Goal: Task Accomplishment & Management: Use online tool/utility

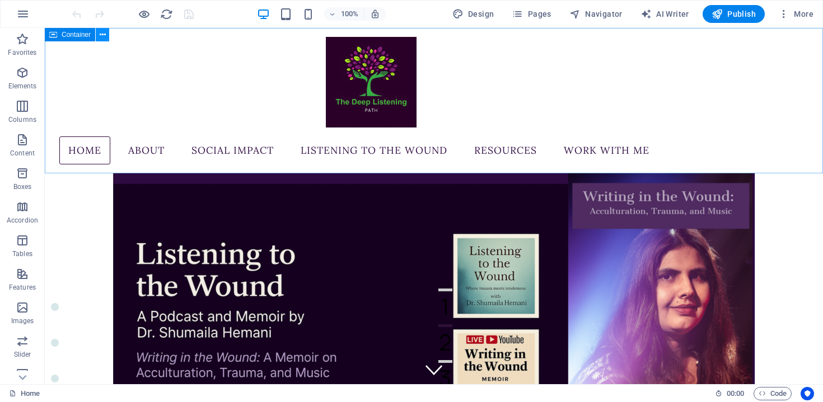
click at [106, 31] on button at bounding box center [102, 34] width 13 height 13
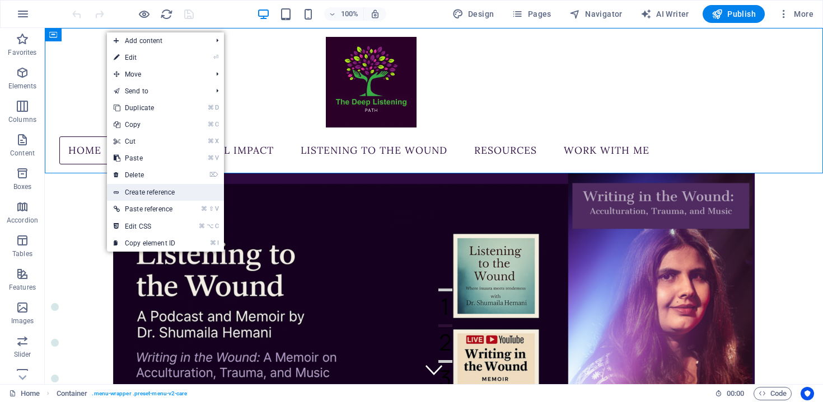
click at [147, 191] on link "Create reference" at bounding box center [165, 192] width 117 height 17
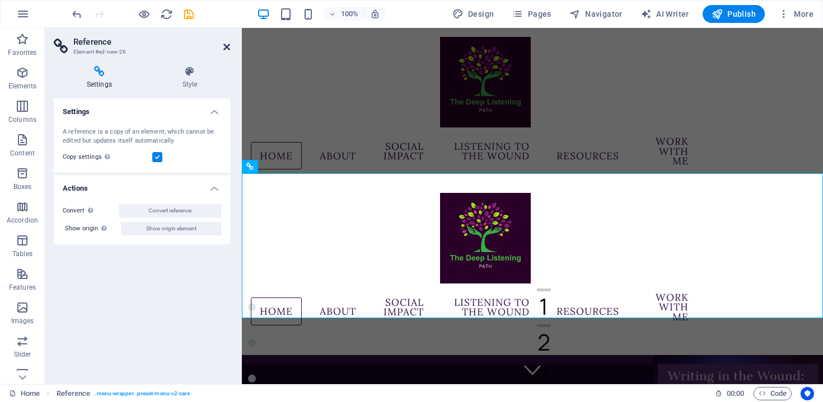
click at [225, 45] on icon at bounding box center [226, 47] width 7 height 9
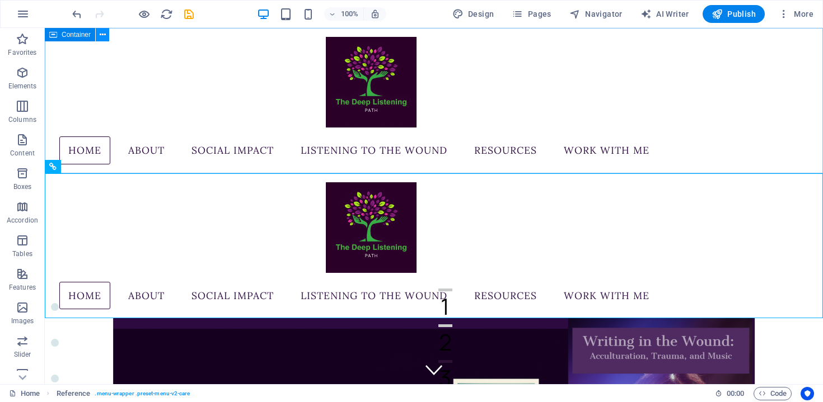
click at [105, 35] on icon at bounding box center [103, 35] width 6 height 12
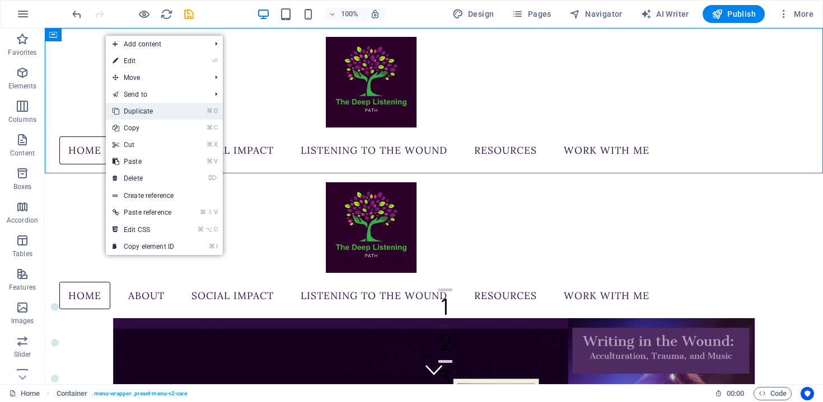
click at [155, 112] on link "⌘ D Duplicate" at bounding box center [143, 111] width 75 height 17
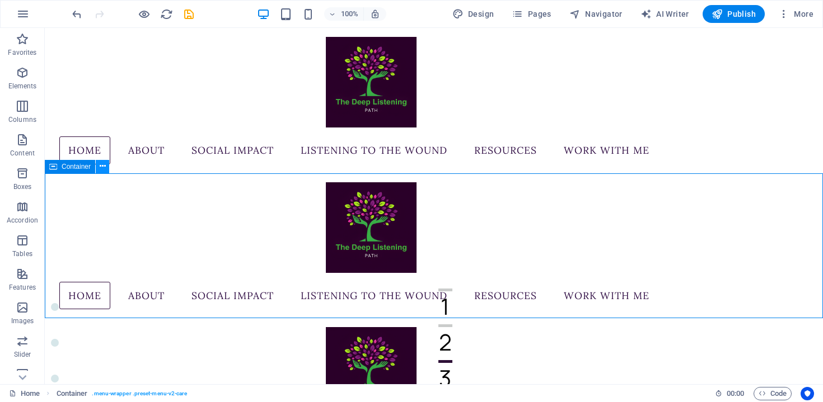
click at [102, 167] on icon at bounding box center [103, 167] width 6 height 12
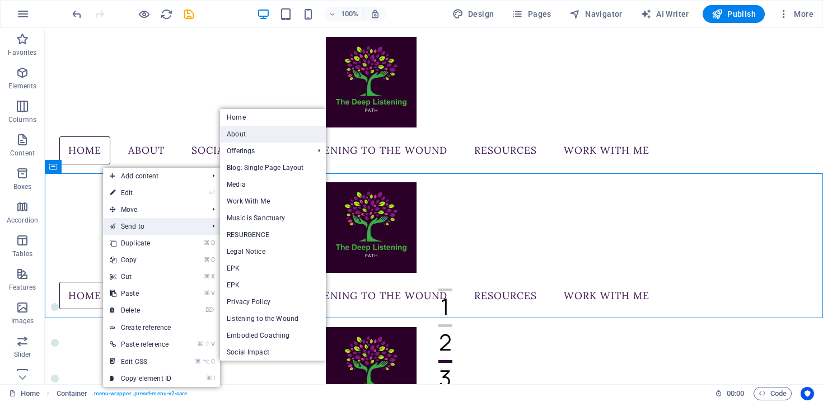
click at [261, 136] on link "About" at bounding box center [273, 134] width 106 height 17
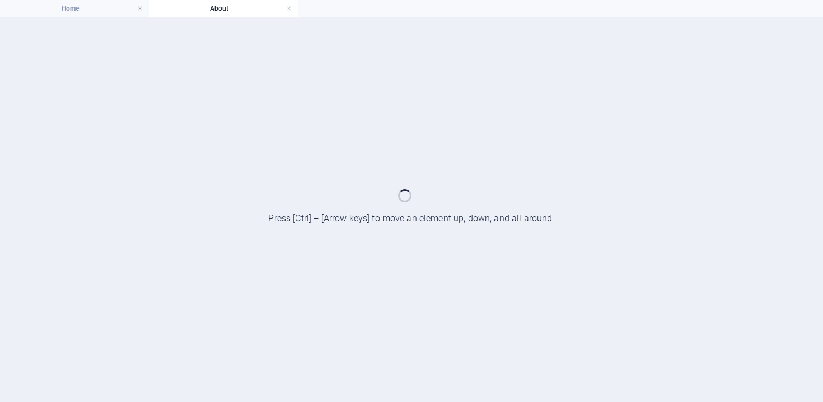
select select "%"
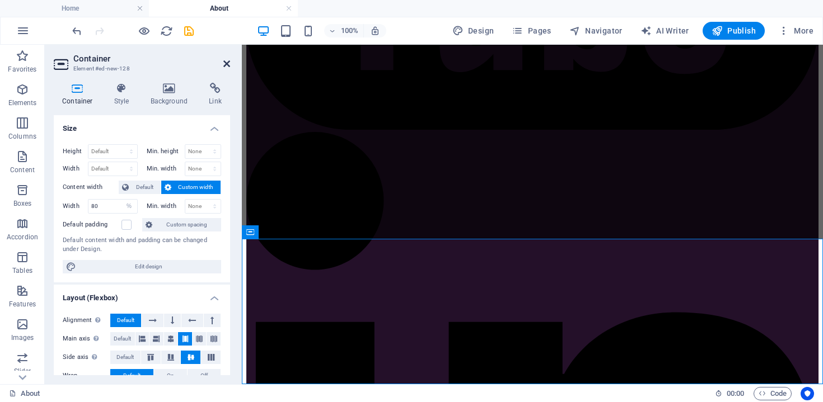
click at [227, 61] on icon at bounding box center [226, 63] width 7 height 9
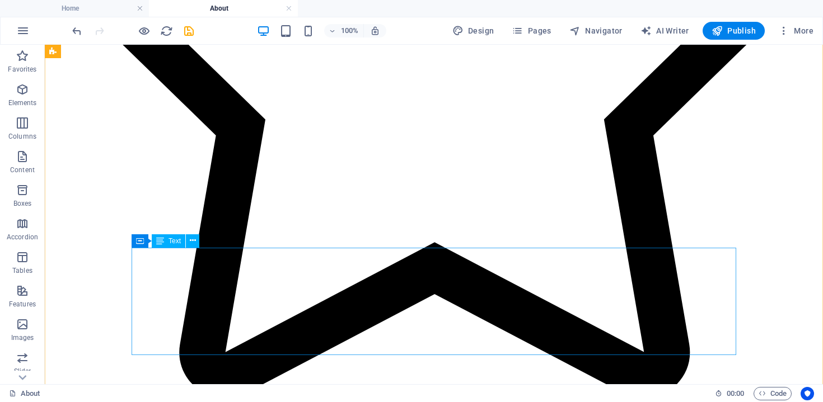
scroll to position [13200, 0]
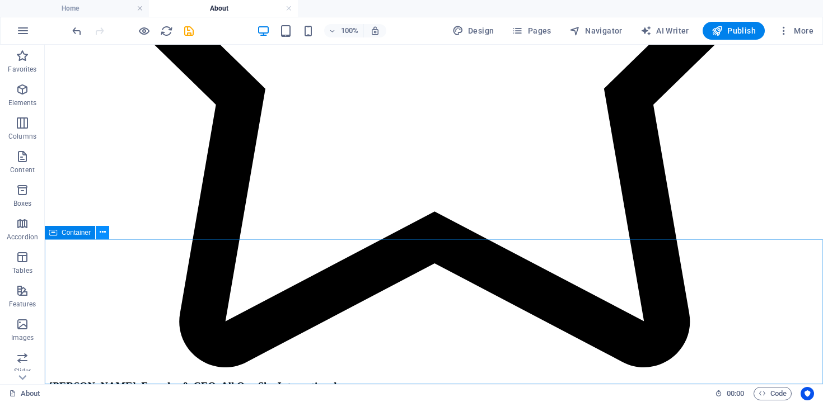
click at [100, 235] on icon at bounding box center [103, 233] width 6 height 12
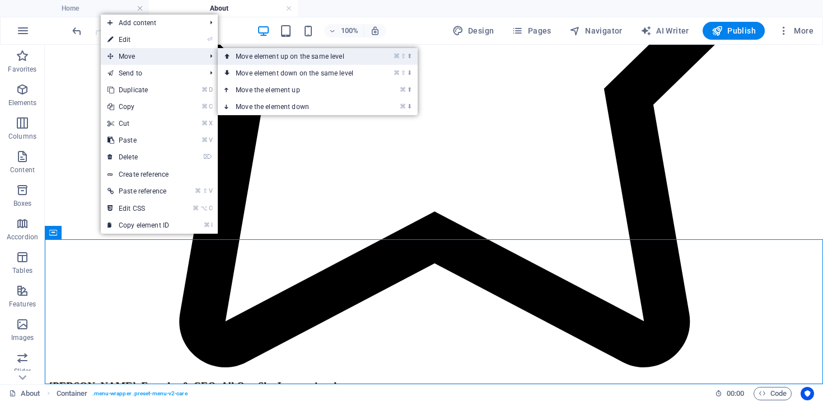
click at [235, 57] on link "⌘ ⇧ ⬆ Move element up on the same level" at bounding box center [297, 56] width 158 height 17
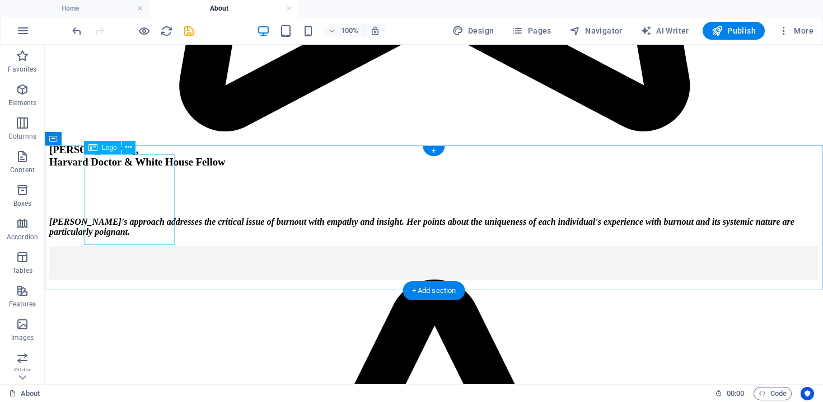
scroll to position [12531, 0]
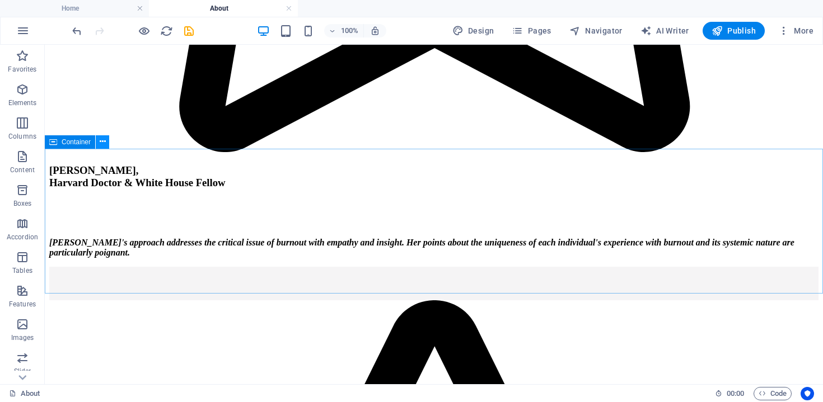
click at [101, 142] on icon at bounding box center [103, 142] width 6 height 12
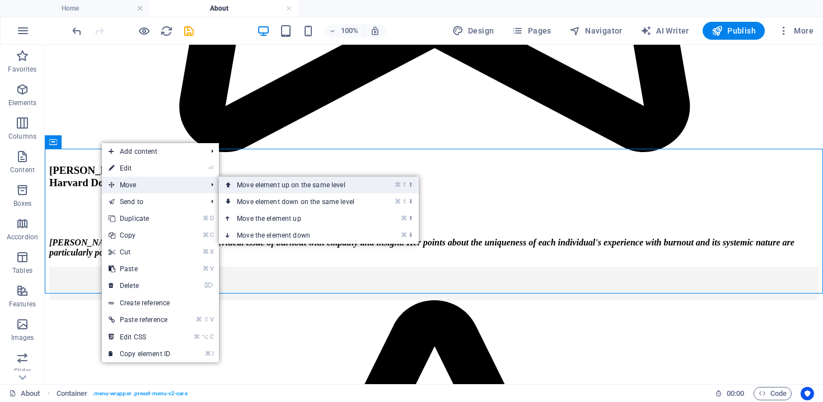
click at [245, 180] on link "⌘ ⇧ ⬆ Move element up on the same level" at bounding box center [298, 185] width 158 height 17
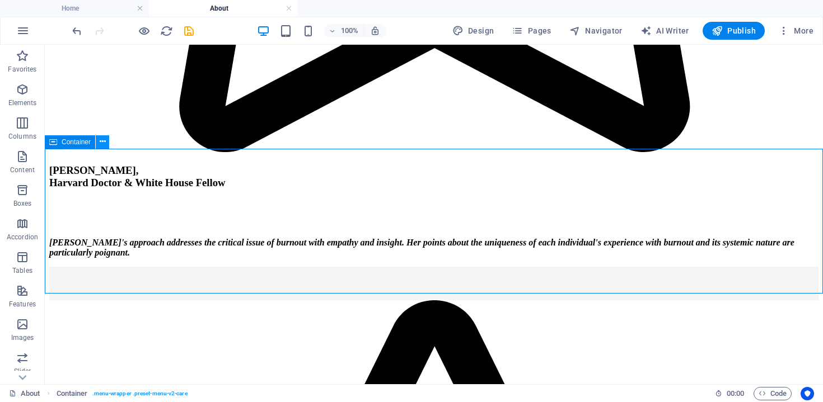
click at [102, 143] on icon at bounding box center [103, 142] width 6 height 12
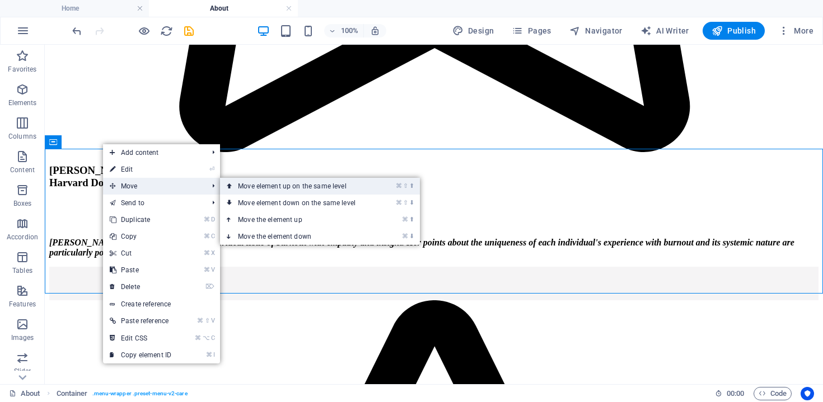
click at [274, 189] on link "⌘ ⇧ ⬆ Move element up on the same level" at bounding box center [299, 186] width 158 height 17
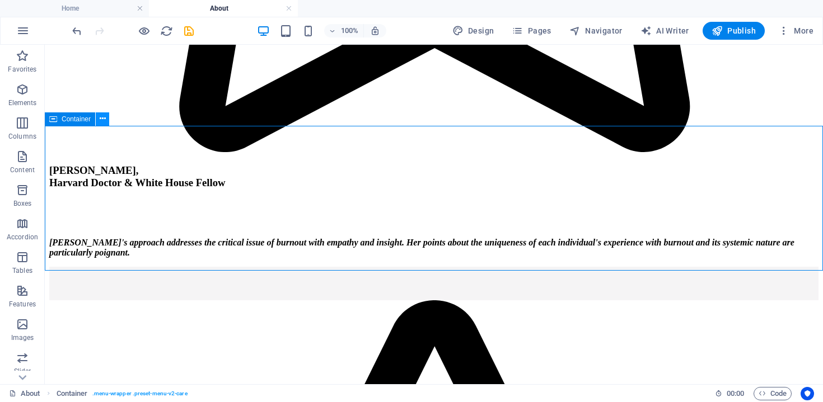
click at [103, 118] on icon at bounding box center [103, 119] width 6 height 12
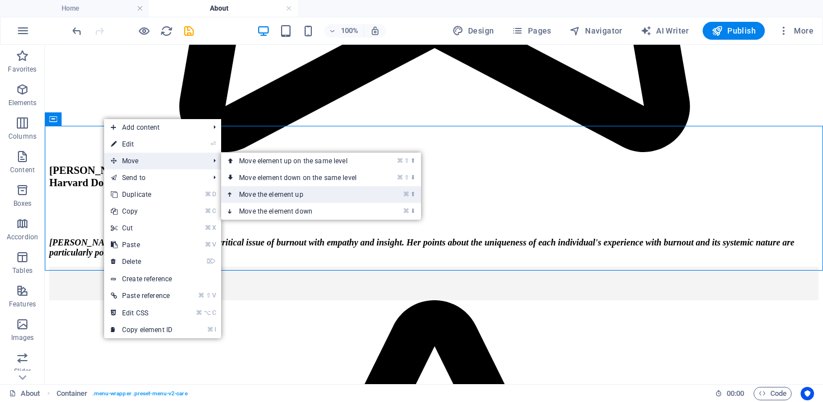
click at [259, 190] on link "⌘ ⬆ Move the element up" at bounding box center [300, 194] width 158 height 17
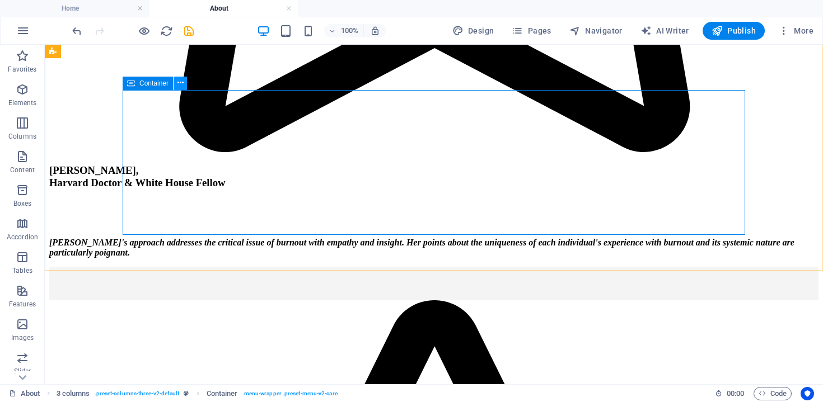
click at [179, 85] on icon at bounding box center [180, 83] width 6 height 12
click at [179, 86] on icon at bounding box center [180, 83] width 6 height 12
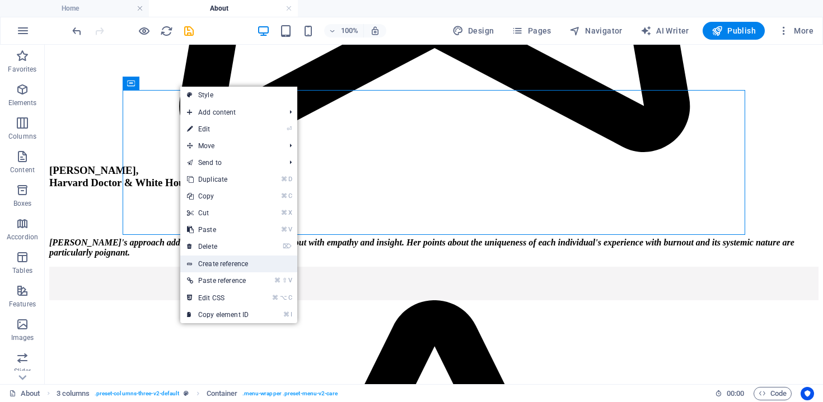
click at [219, 260] on link "Create reference" at bounding box center [238, 264] width 117 height 17
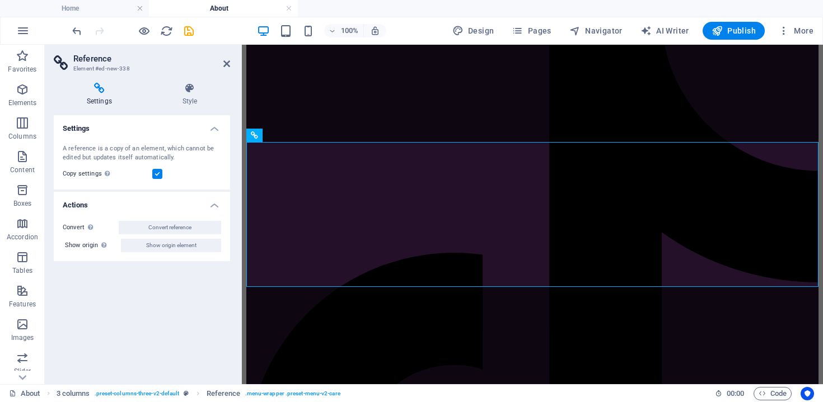
scroll to position [12757, 0]
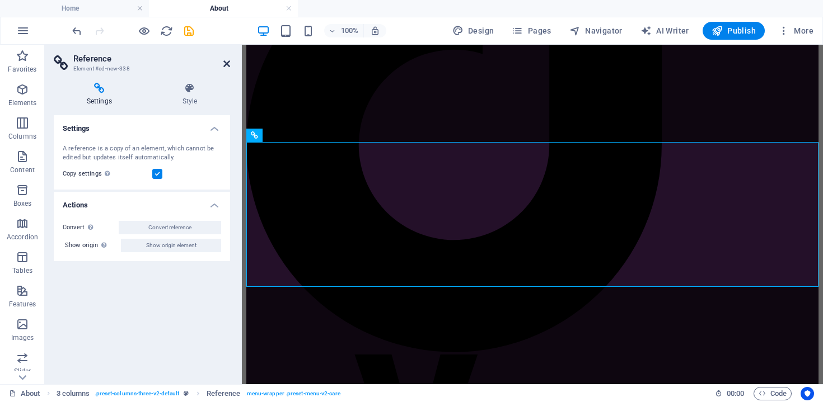
click at [226, 64] on icon at bounding box center [226, 63] width 7 height 9
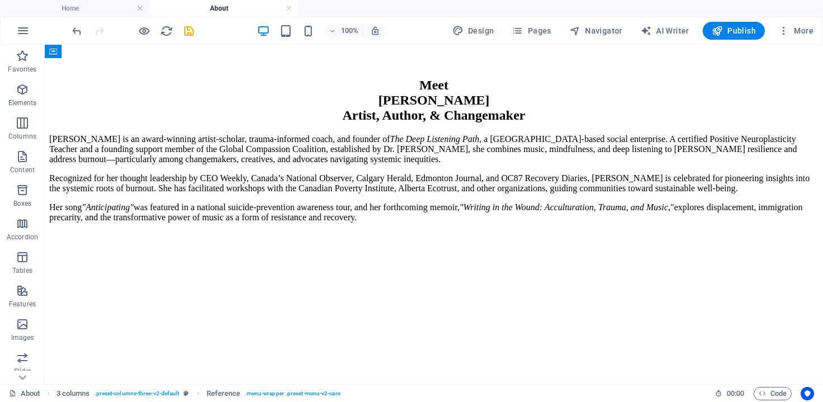
scroll to position [0, 0]
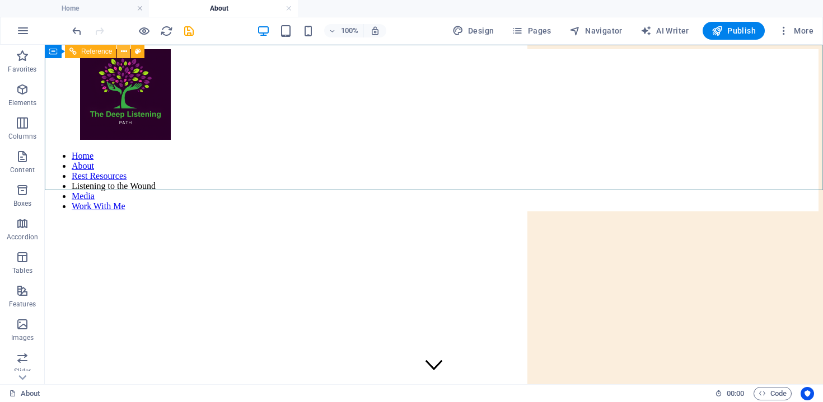
click at [127, 54] on button at bounding box center [123, 51] width 13 height 13
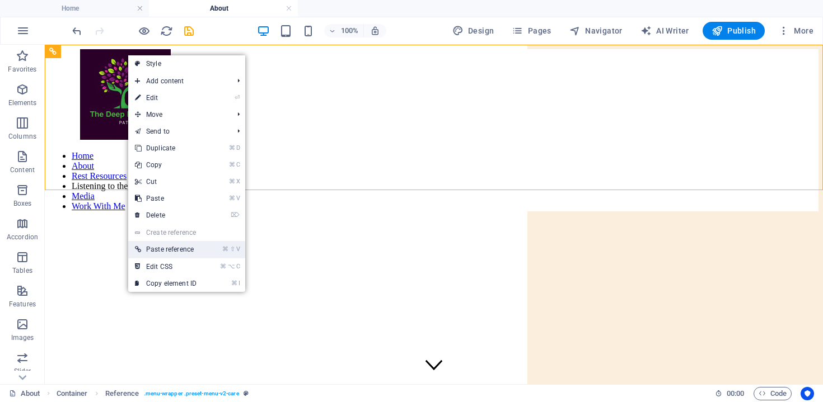
click at [179, 247] on link "⌘ ⇧ V Paste reference" at bounding box center [165, 249] width 75 height 17
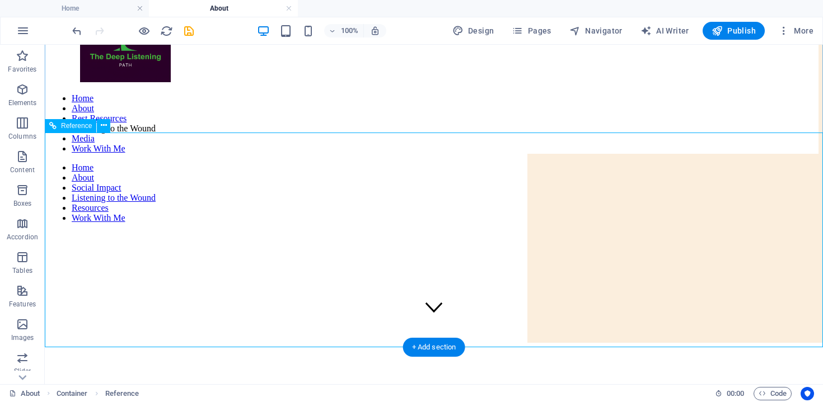
scroll to position [57, 0]
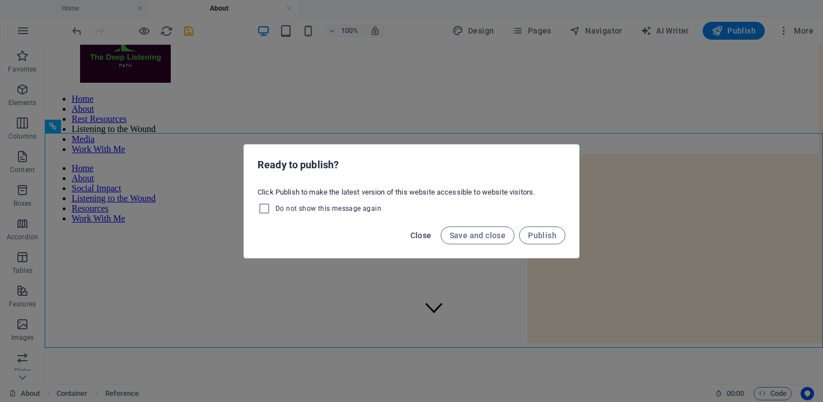
click at [428, 237] on span "Close" at bounding box center [420, 235] width 21 height 9
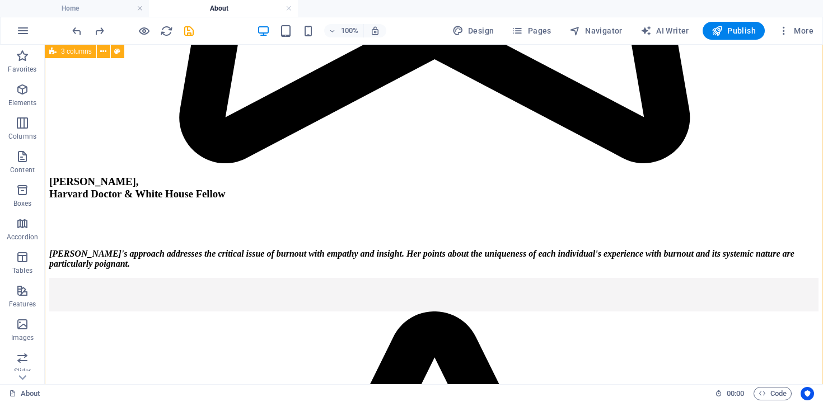
scroll to position [12520, 0]
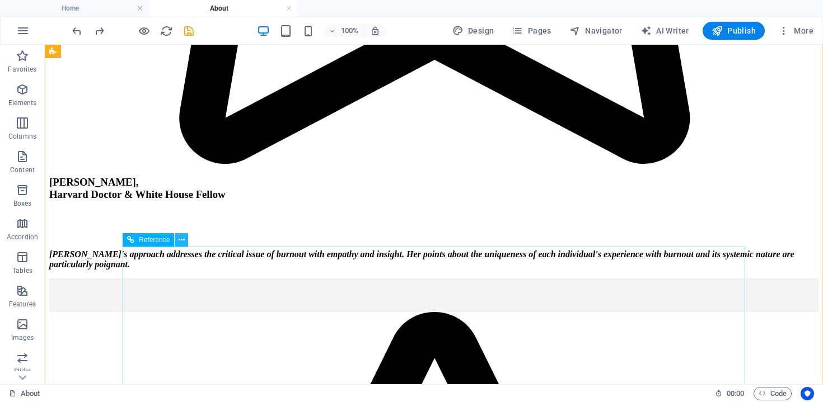
click at [182, 242] on icon at bounding box center [182, 241] width 6 height 12
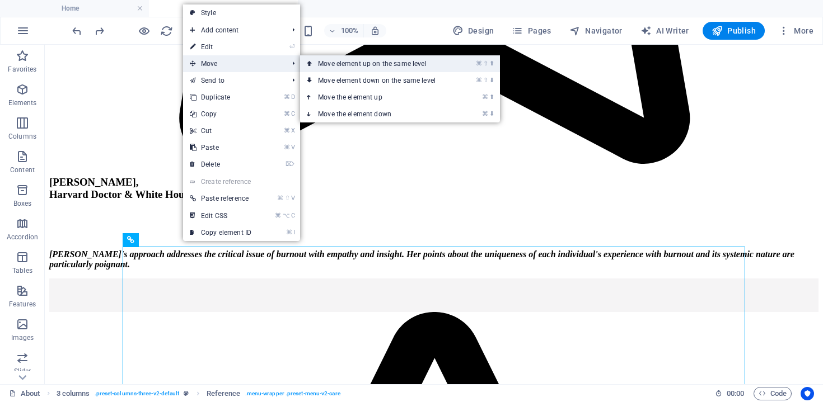
click at [318, 62] on link "⌘ ⇧ ⬆ Move element up on the same level" at bounding box center [379, 63] width 158 height 17
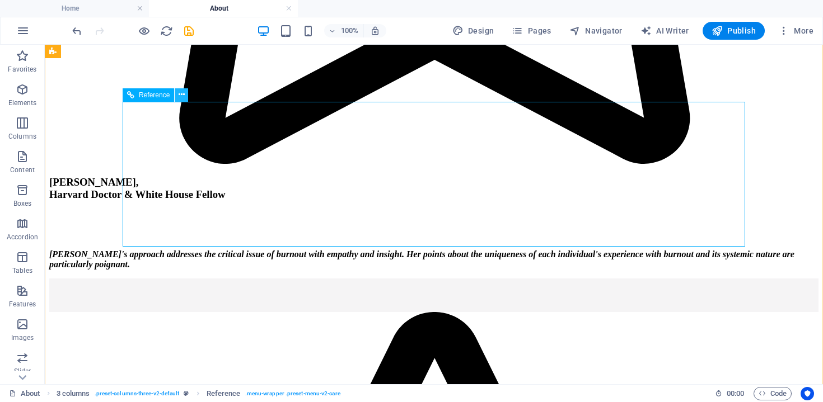
click at [181, 95] on icon at bounding box center [182, 95] width 6 height 12
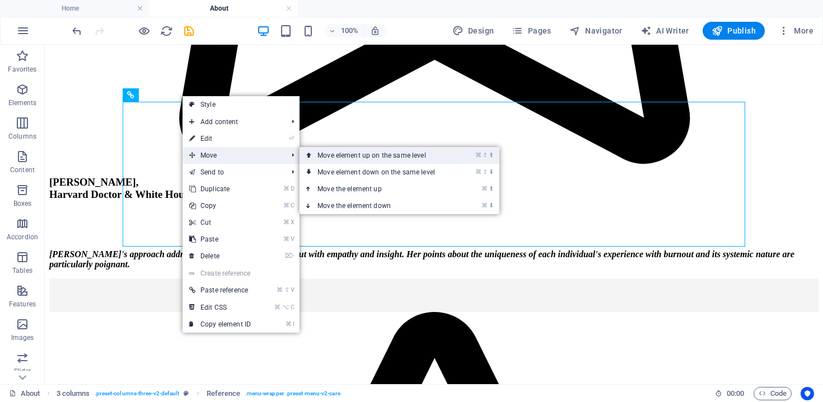
click at [333, 157] on link "⌘ ⇧ ⬆ Move element up on the same level" at bounding box center [378, 155] width 158 height 17
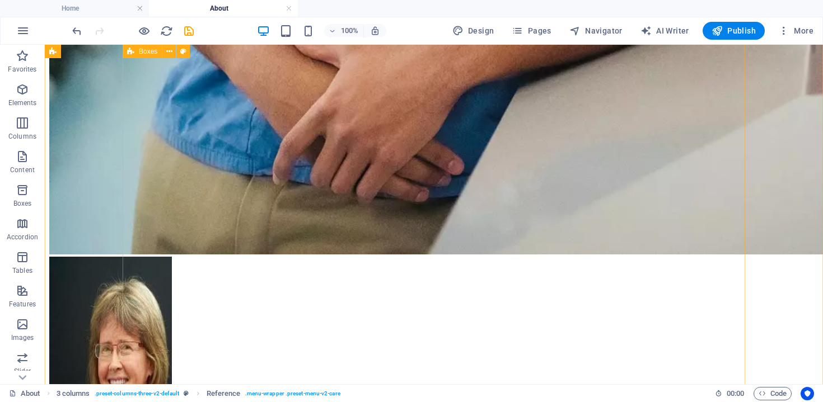
scroll to position [11124, 0]
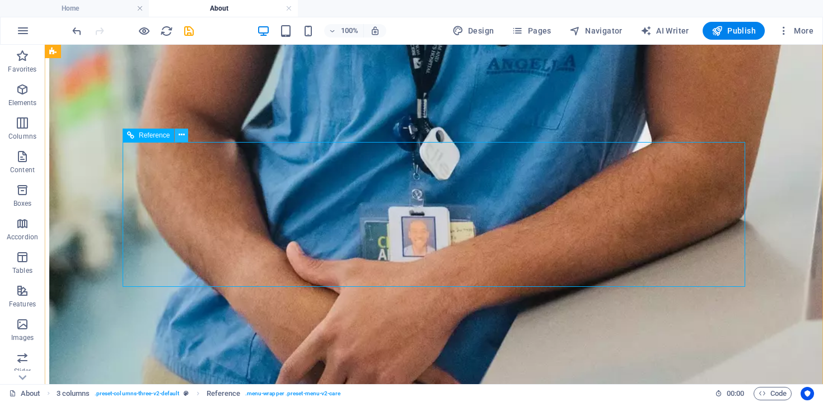
click at [183, 141] on icon at bounding box center [182, 135] width 6 height 12
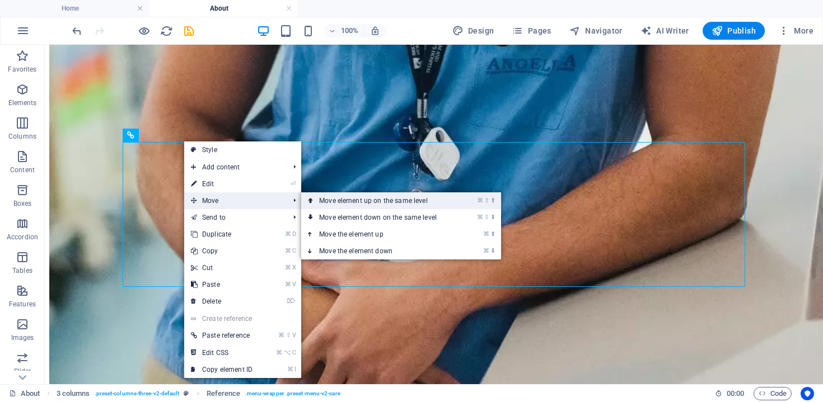
click at [323, 200] on link "⌘ ⇧ ⬆ Move element up on the same level" at bounding box center [380, 201] width 158 height 17
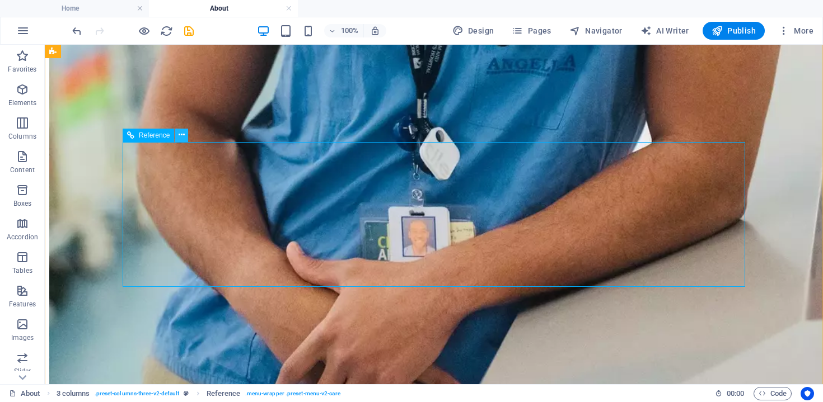
click at [184, 137] on icon at bounding box center [182, 135] width 6 height 12
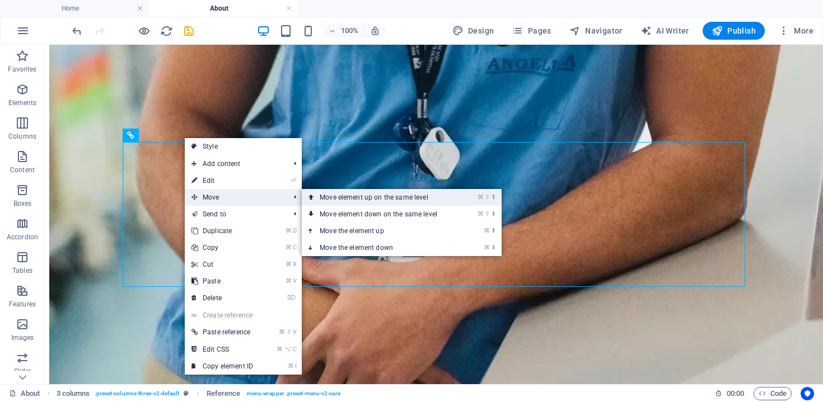
click at [339, 199] on link "⌘ ⇧ ⬆ Move element up on the same level" at bounding box center [381, 197] width 158 height 17
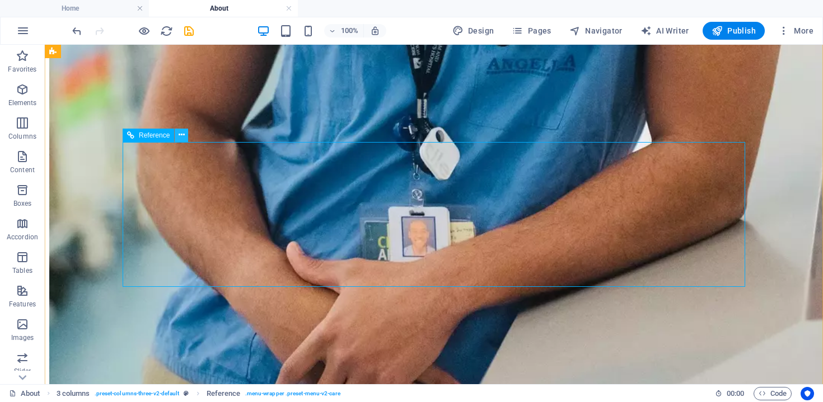
click at [179, 137] on icon at bounding box center [182, 135] width 6 height 12
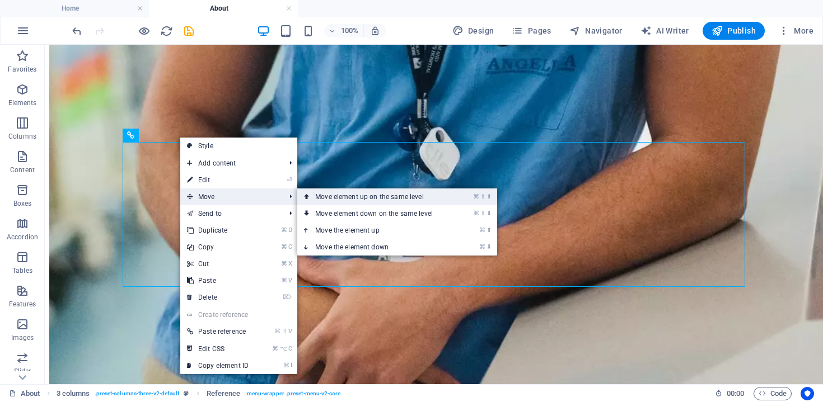
click at [327, 194] on link "⌘ ⇧ ⬆ Move element up on the same level" at bounding box center [376, 197] width 158 height 17
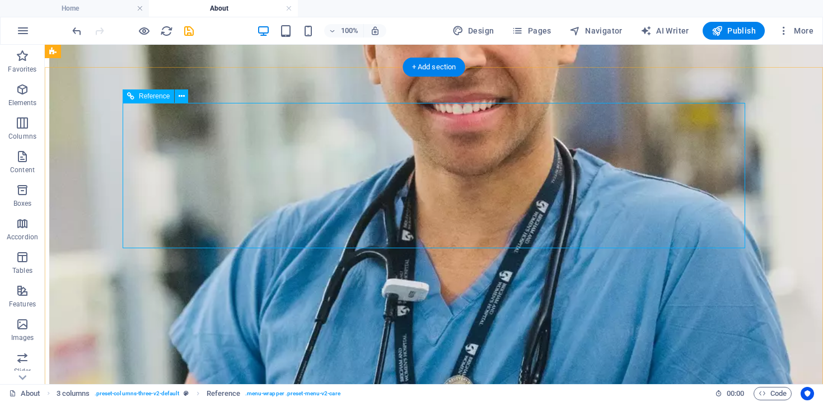
scroll to position [10822, 0]
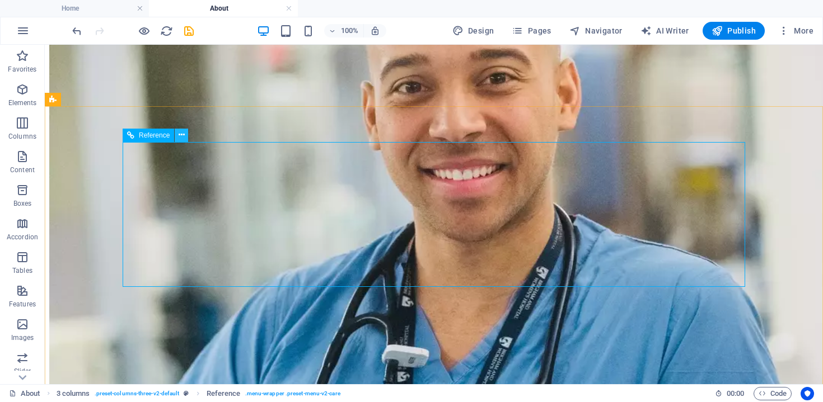
click at [184, 138] on icon at bounding box center [182, 135] width 6 height 12
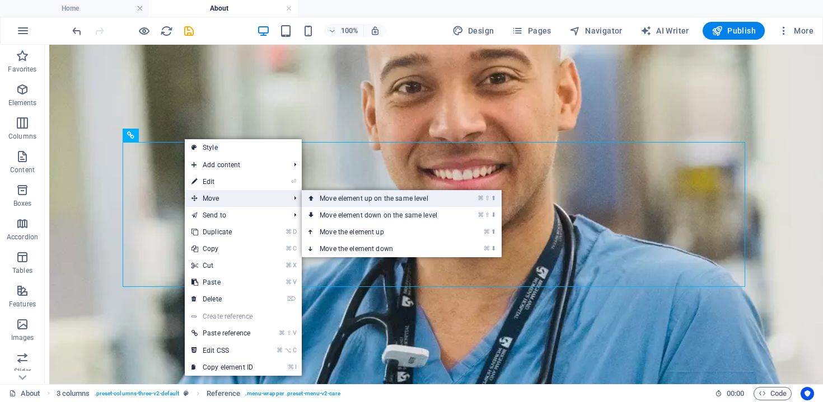
click at [318, 201] on link "⌘ ⇧ ⬆ Move element up on the same level" at bounding box center [381, 198] width 158 height 17
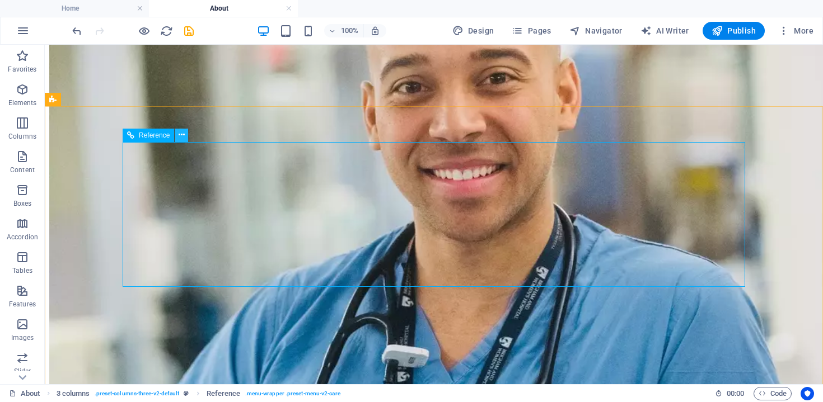
click at [184, 132] on icon at bounding box center [182, 135] width 6 height 12
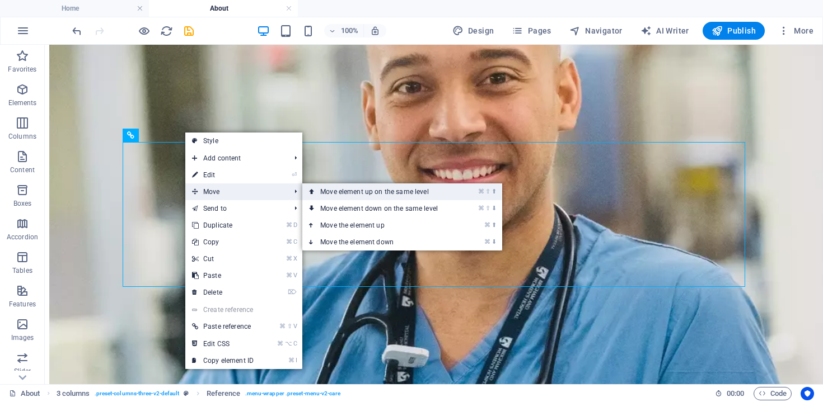
click at [317, 192] on link "⌘ ⇧ ⬆ Move element up on the same level" at bounding box center [381, 192] width 158 height 17
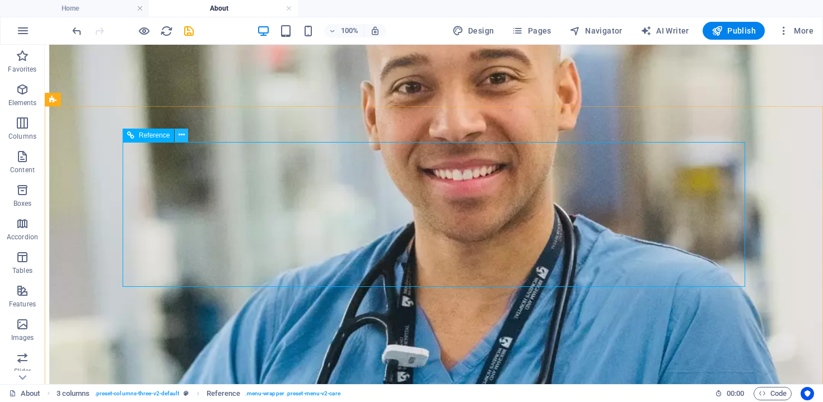
click at [182, 139] on icon at bounding box center [182, 135] width 6 height 12
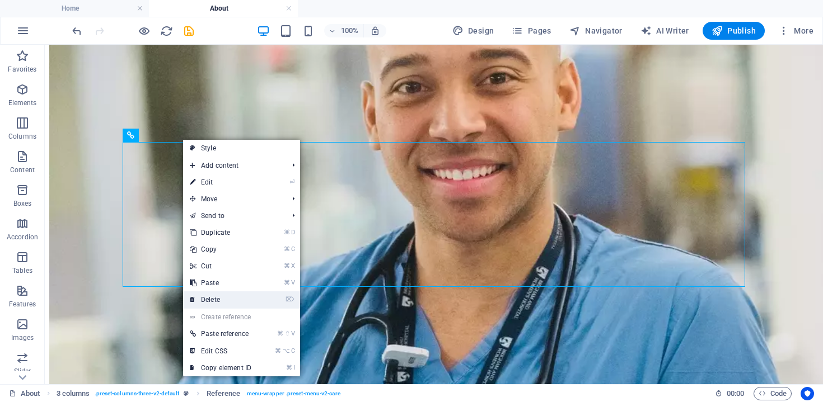
click at [222, 296] on link "⌦ Delete" at bounding box center [220, 300] width 75 height 17
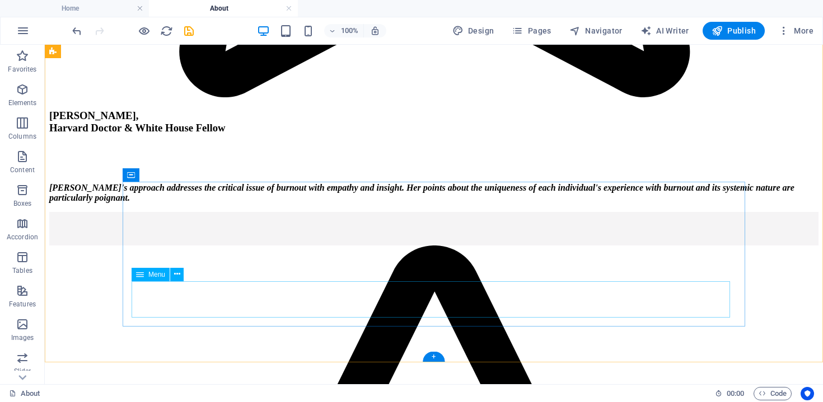
scroll to position [12587, 0]
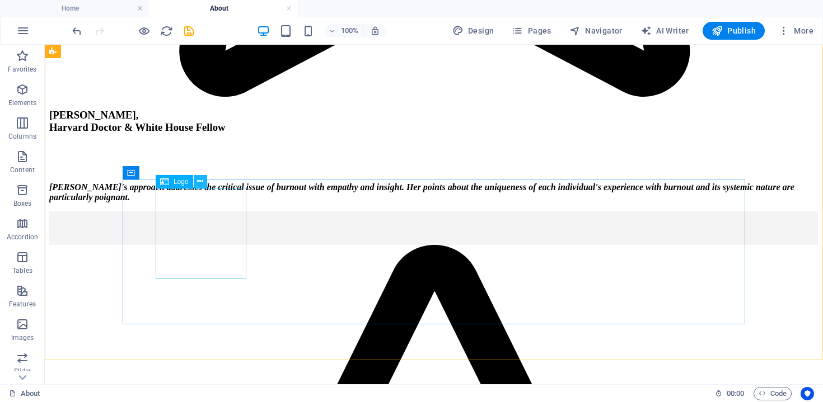
click at [201, 183] on icon at bounding box center [200, 182] width 6 height 12
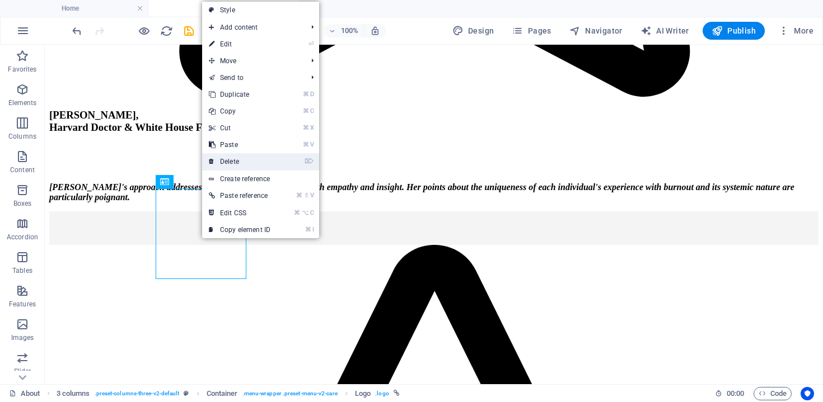
click at [237, 162] on link "⌦ Delete" at bounding box center [239, 161] width 75 height 17
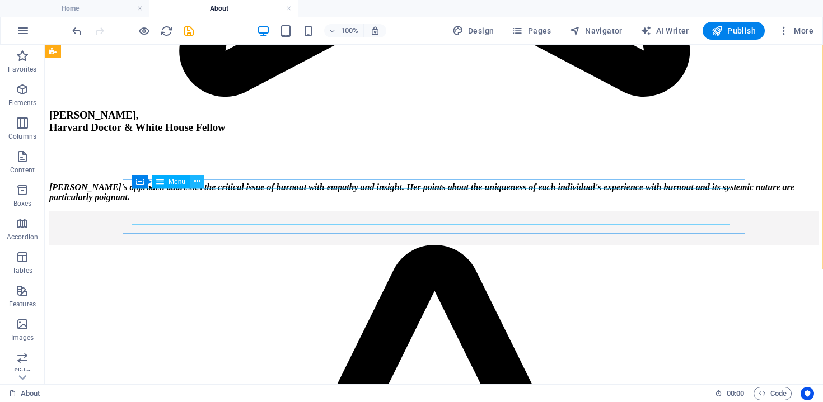
click at [200, 181] on icon at bounding box center [197, 182] width 6 height 12
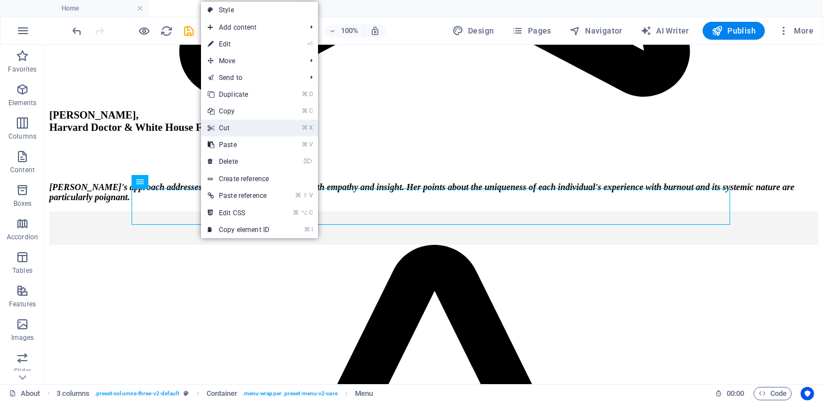
click at [238, 126] on link "⌘ X Cut" at bounding box center [238, 128] width 75 height 17
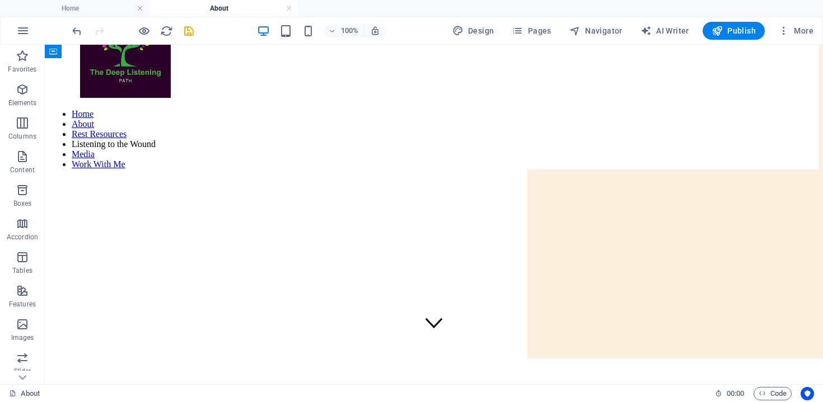
scroll to position [0, 0]
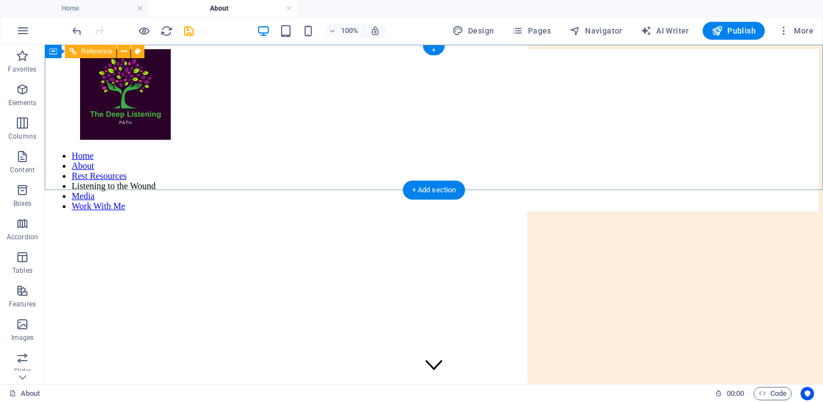
click at [184, 157] on nav "Home About Rest Resources Listening to the Wound Media Work With Me" at bounding box center [356, 181] width 615 height 60
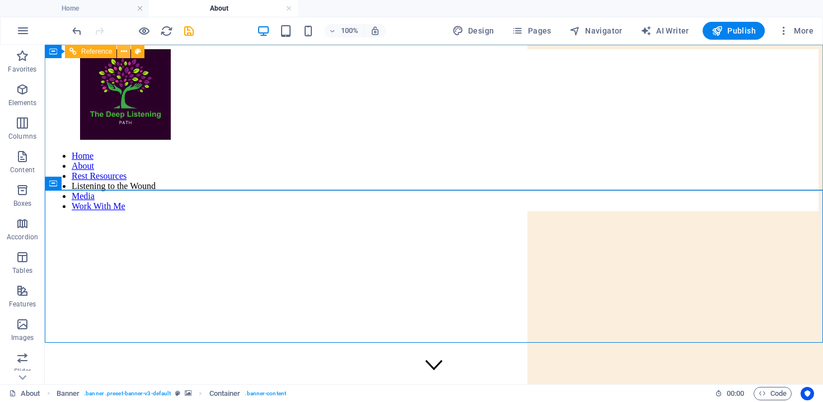
click at [124, 54] on icon at bounding box center [124, 52] width 6 height 12
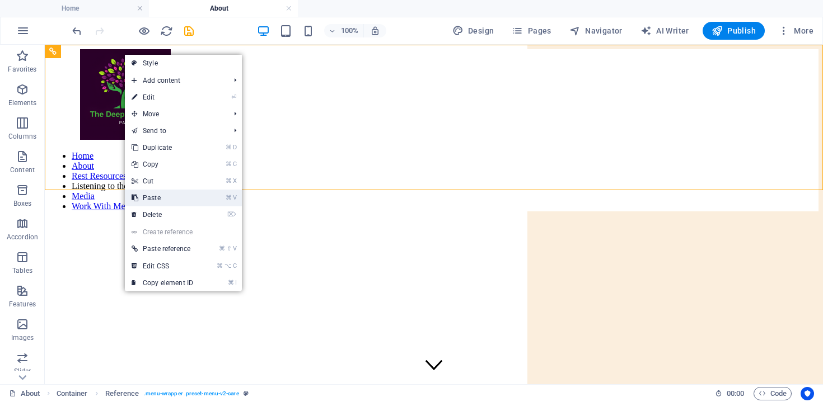
click at [164, 201] on link "⌘ V Paste" at bounding box center [162, 198] width 75 height 17
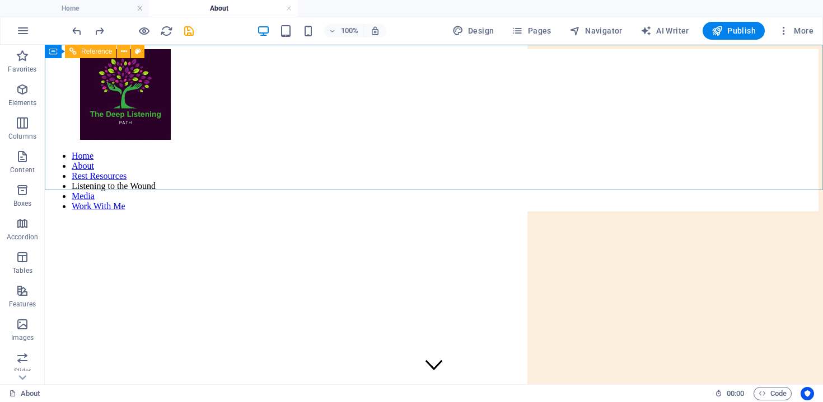
click at [100, 52] on span "Reference" at bounding box center [96, 51] width 31 height 7
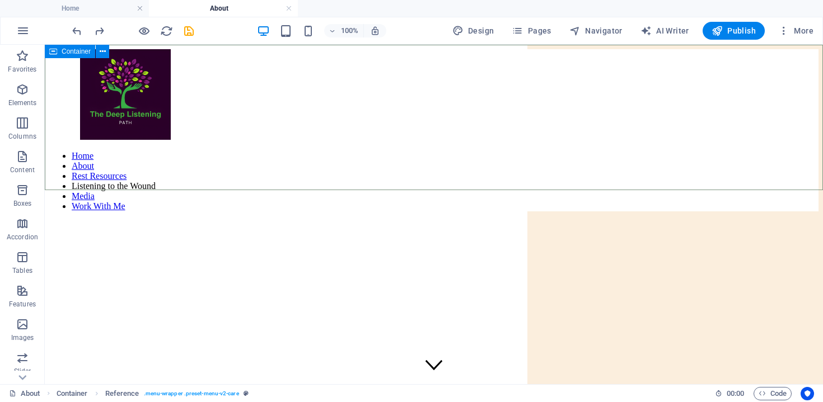
click at [49, 50] on icon at bounding box center [53, 51] width 8 height 13
click at [105, 52] on icon at bounding box center [103, 52] width 6 height 12
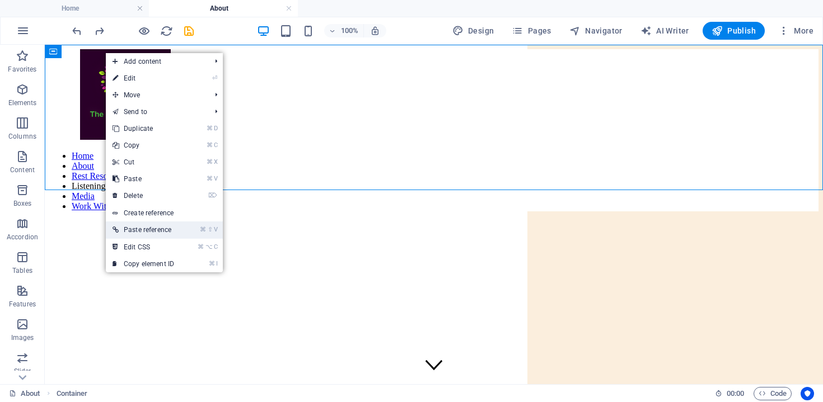
click at [170, 236] on link "⌘ ⇧ V Paste reference" at bounding box center [143, 230] width 75 height 17
